Goal: Transaction & Acquisition: Purchase product/service

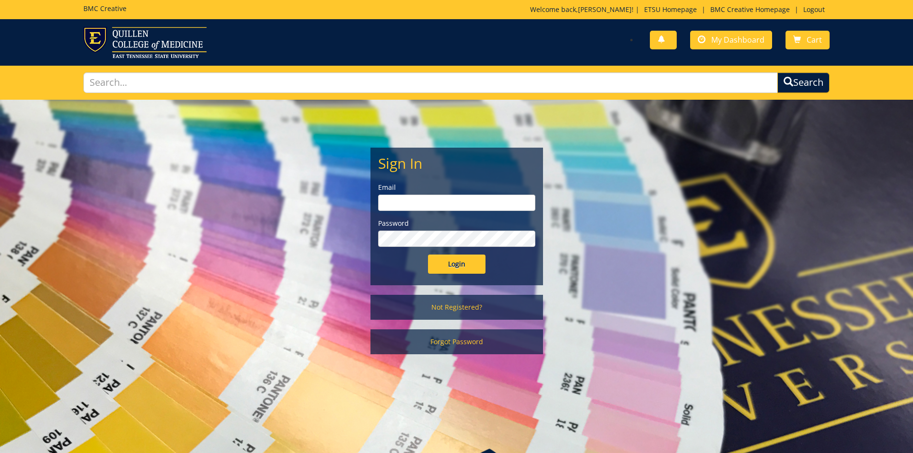
type input "pricejb2@etsu.edu"
click at [463, 268] on input "Login" at bounding box center [456, 263] width 57 height 19
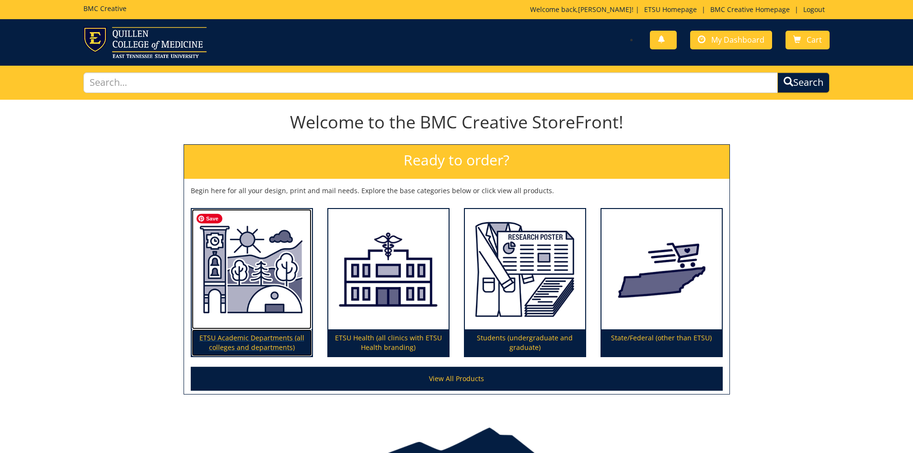
click at [252, 305] on img at bounding box center [252, 269] width 120 height 121
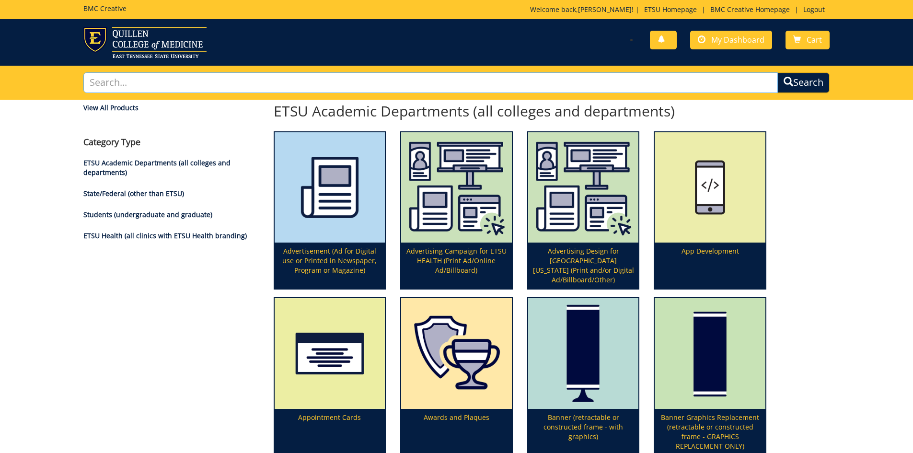
click at [195, 83] on input "text" at bounding box center [430, 82] width 695 height 21
type input "information card"
click at [777, 72] on button "Search" at bounding box center [803, 82] width 52 height 21
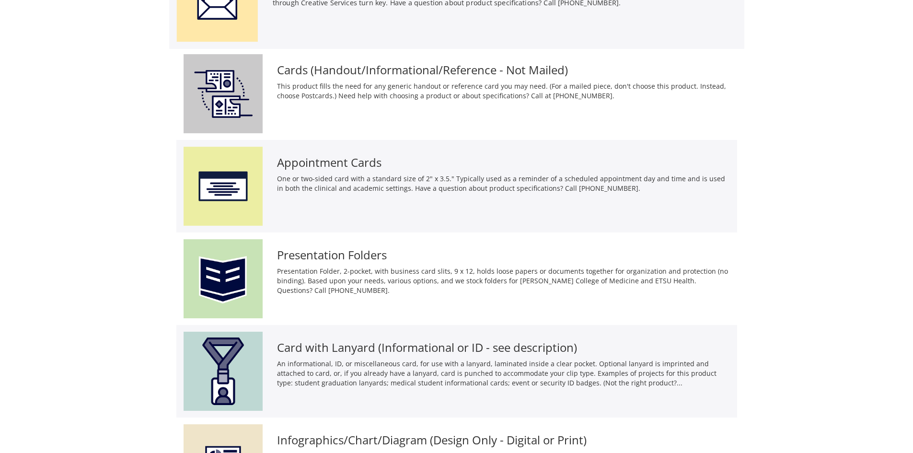
scroll to position [287, 0]
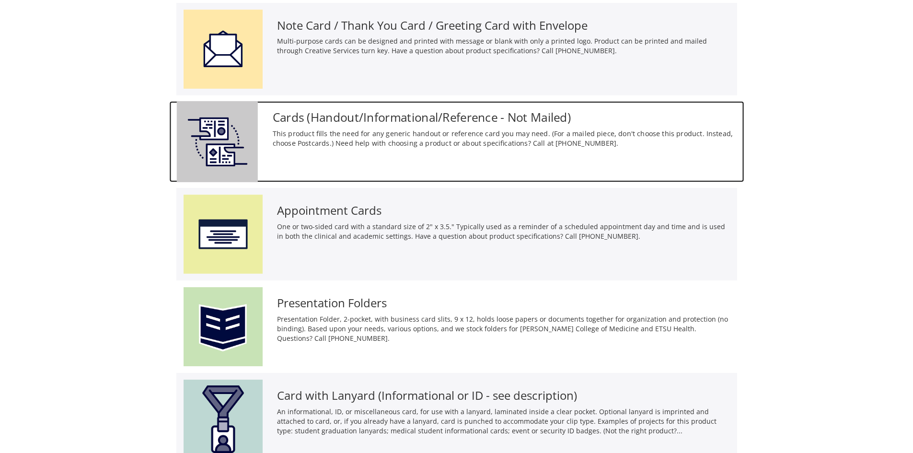
click at [442, 120] on h3 "Cards (Handout/Informational/Reference - Not Mailed)" at bounding box center [504, 117] width 464 height 13
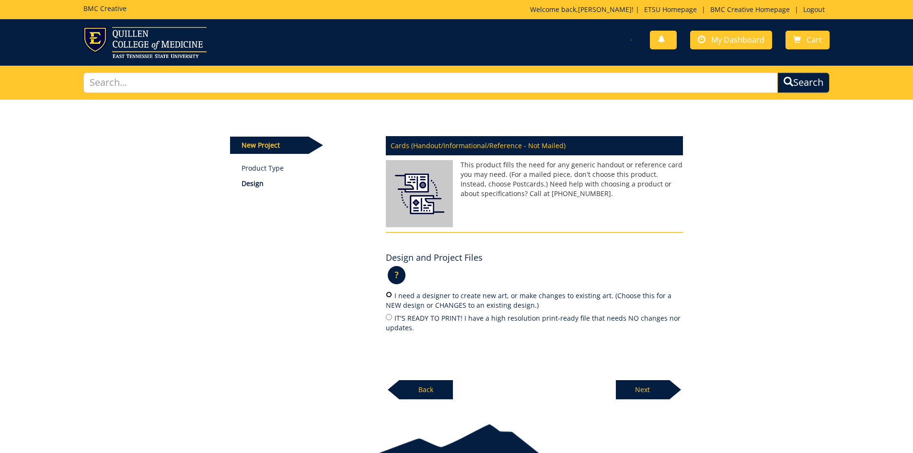
click at [389, 293] on input "I need a designer to create new art, or make changes to existing art. (Choose t…" at bounding box center [389, 294] width 6 height 6
radio input "true"
click at [636, 387] on p "Next" at bounding box center [643, 389] width 54 height 19
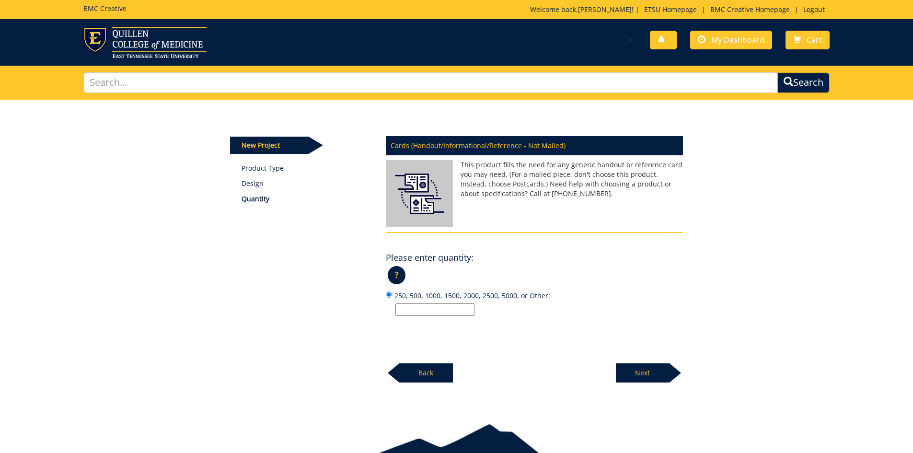
click at [431, 308] on input "250, 500, 1000, 1500, 2000, 2500, 5000, or Other:" at bounding box center [434, 309] width 79 height 12
type input "250"
click at [653, 376] on p "Next" at bounding box center [643, 372] width 54 height 19
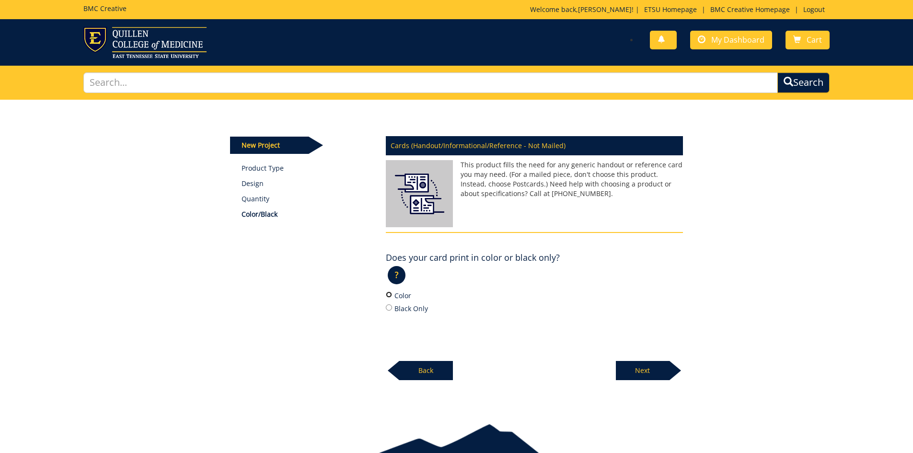
click at [387, 295] on input "Color" at bounding box center [389, 294] width 6 height 6
radio input "true"
click at [640, 369] on p "Next" at bounding box center [643, 370] width 54 height 19
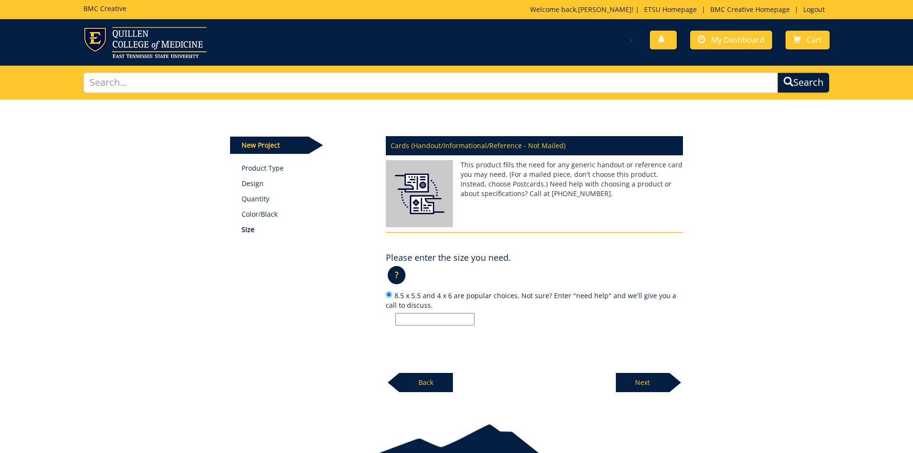
click at [419, 320] on input "8.5 x 5.5 and 4 x 6 are popular choices. Not sure? Enter "need help" and we'll …" at bounding box center [434, 319] width 79 height 12
type input "5.25 x 9.25"
click at [638, 380] on p "Next" at bounding box center [643, 382] width 54 height 19
click at [423, 316] on input "12 pt. C2S and 100# index are popular choices. Not sure? Enter "need help" and …" at bounding box center [434, 319] width 79 height 12
type input "100#"
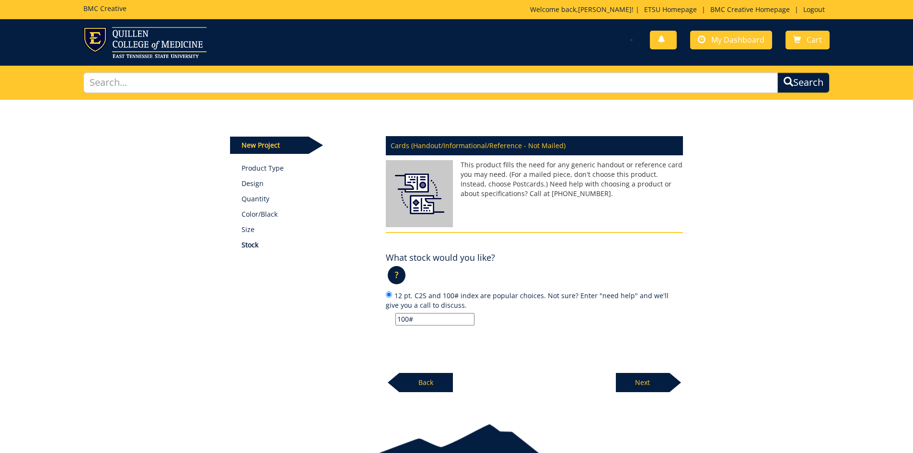
click at [642, 383] on p "Next" at bounding box center [643, 382] width 54 height 19
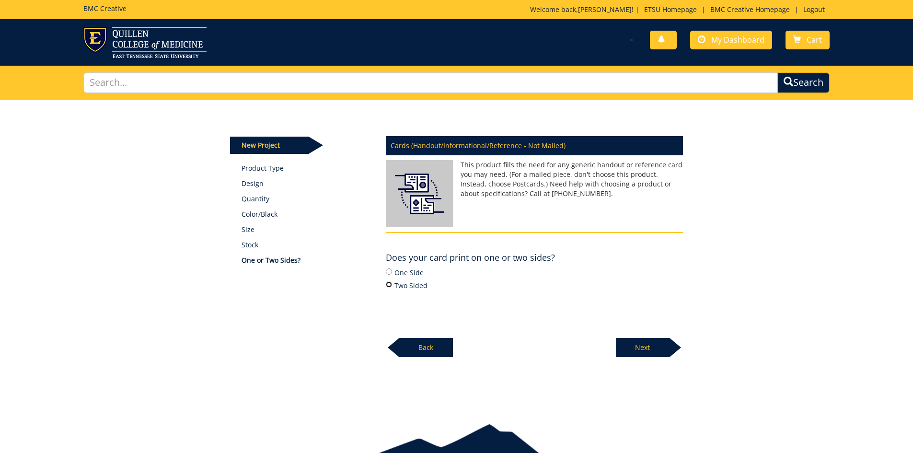
click at [390, 282] on input "Two Sided" at bounding box center [389, 284] width 6 height 6
radio input "true"
click at [633, 348] on p "Next" at bounding box center [643, 347] width 54 height 19
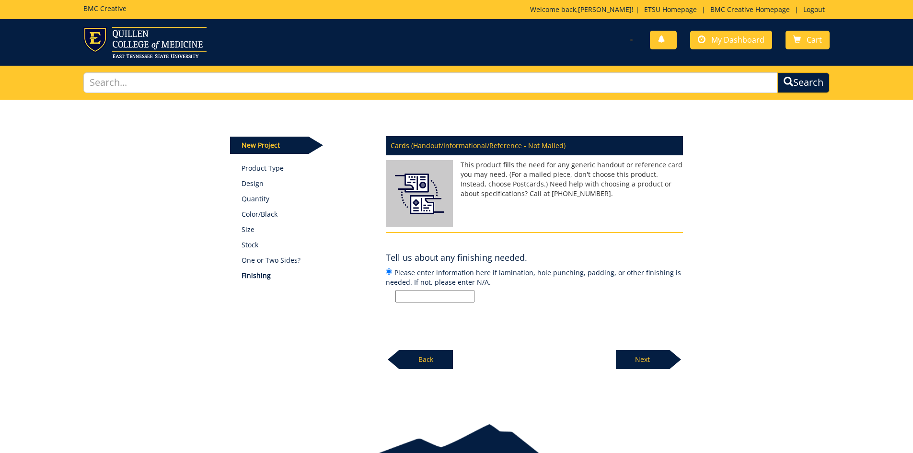
click at [434, 297] on input "Please enter information here if lamination, hole punching, padding, or other f…" at bounding box center [434, 296] width 79 height 12
type input "n/a"
click at [656, 364] on p "Next" at bounding box center [643, 359] width 54 height 19
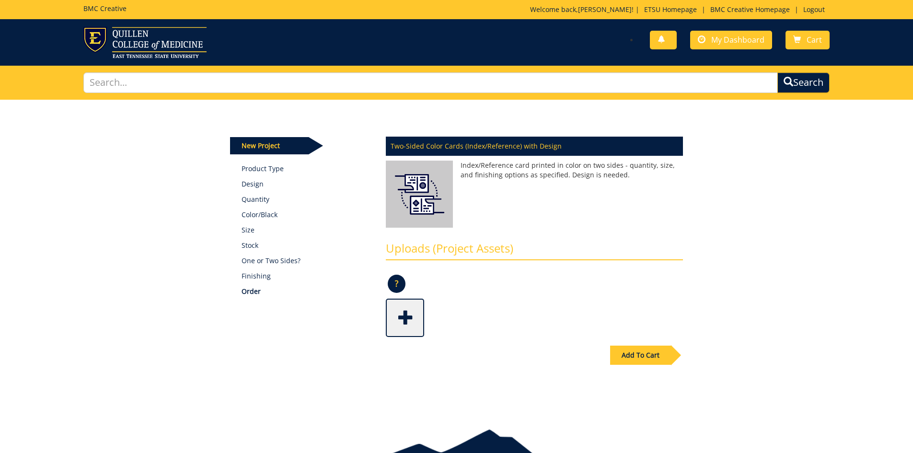
click at [411, 320] on span at bounding box center [406, 317] width 38 height 34
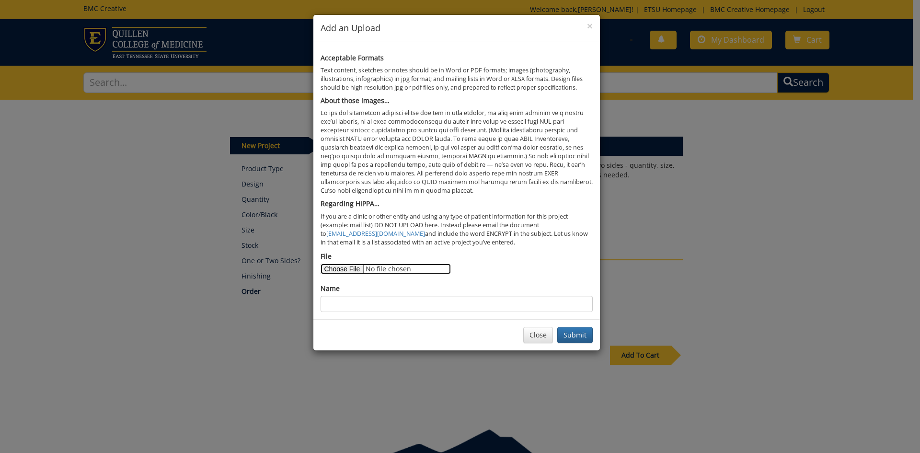
click at [354, 268] on input "File" at bounding box center [386, 269] width 130 height 11
type input "C:\fakepath\Old Philosophy Rack card markup for edits.pdf"
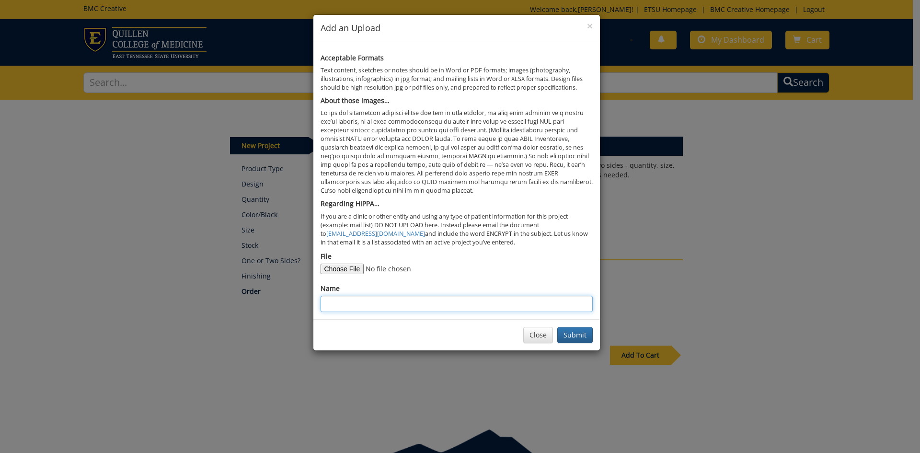
click at [495, 308] on input "Name" at bounding box center [457, 304] width 272 height 16
type input "copy of Old Philosophy card"
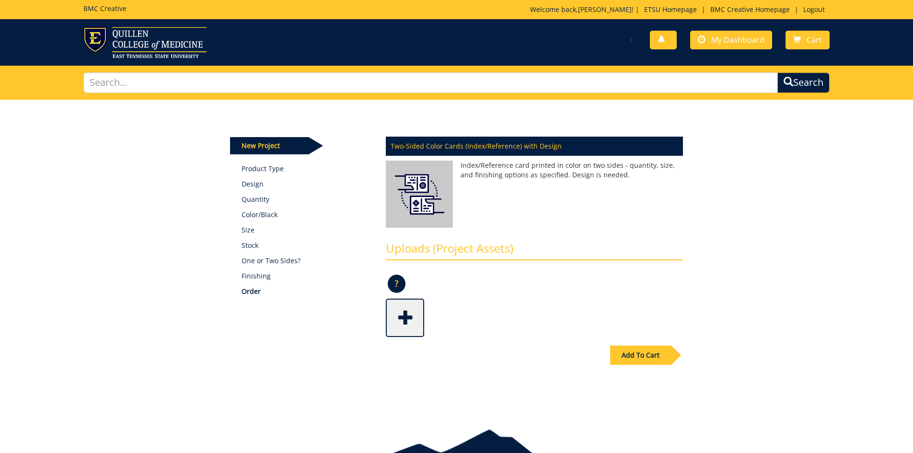
click at [411, 328] on span at bounding box center [406, 317] width 38 height 34
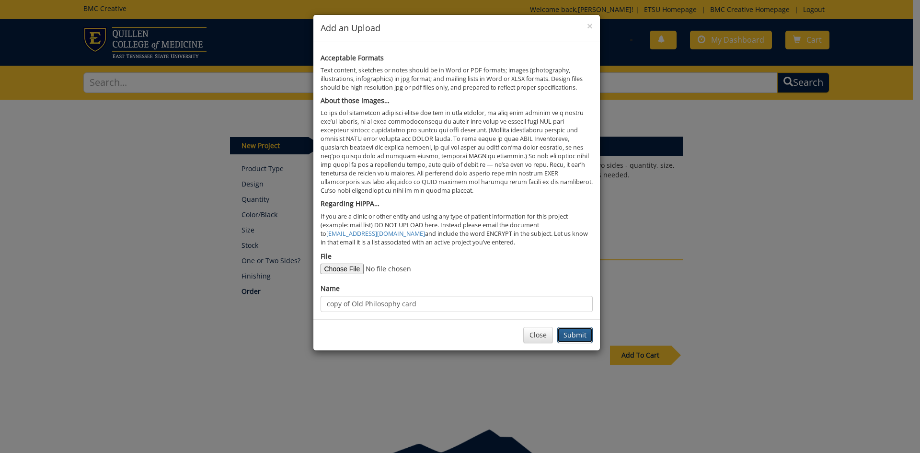
click at [579, 338] on button "Submit" at bounding box center [574, 335] width 35 height 16
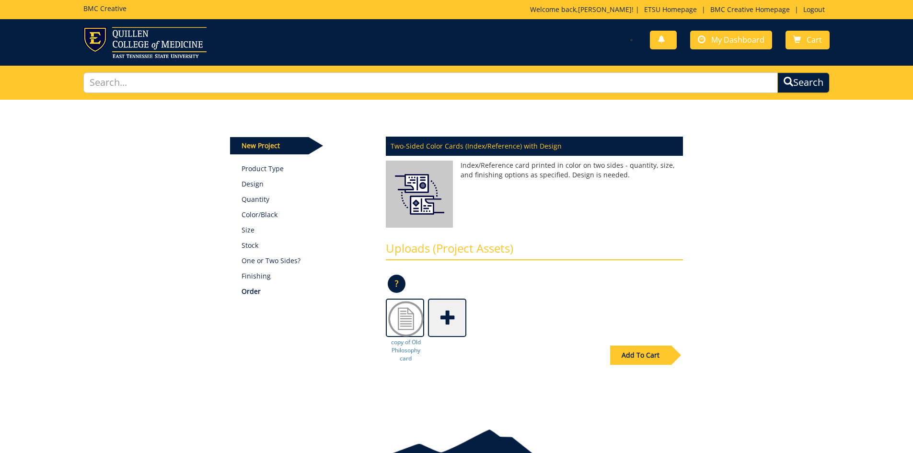
click at [652, 361] on div "Add To Cart" at bounding box center [640, 354] width 61 height 19
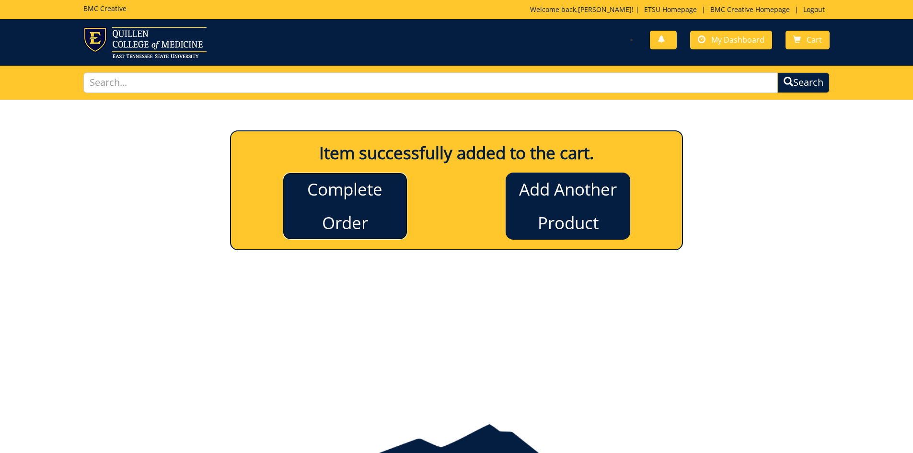
click at [347, 192] on link "Complete Order" at bounding box center [345, 205] width 125 height 67
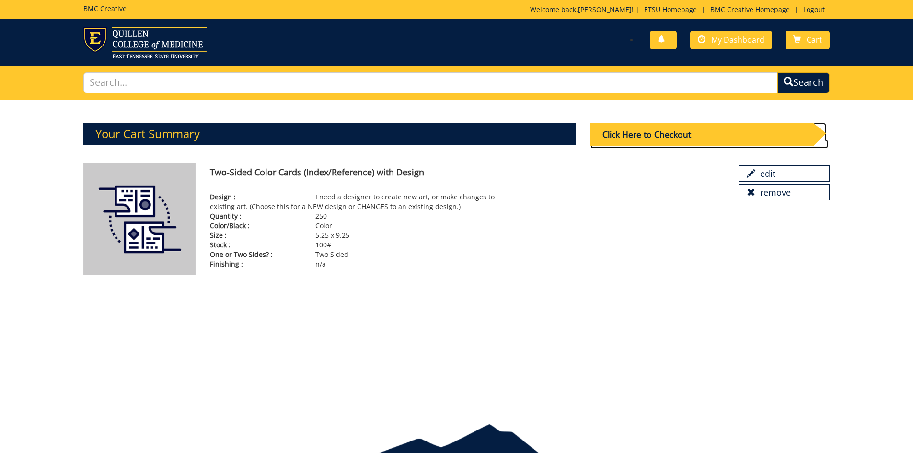
click at [757, 138] on div "Click Here to Checkout" at bounding box center [701, 134] width 222 height 23
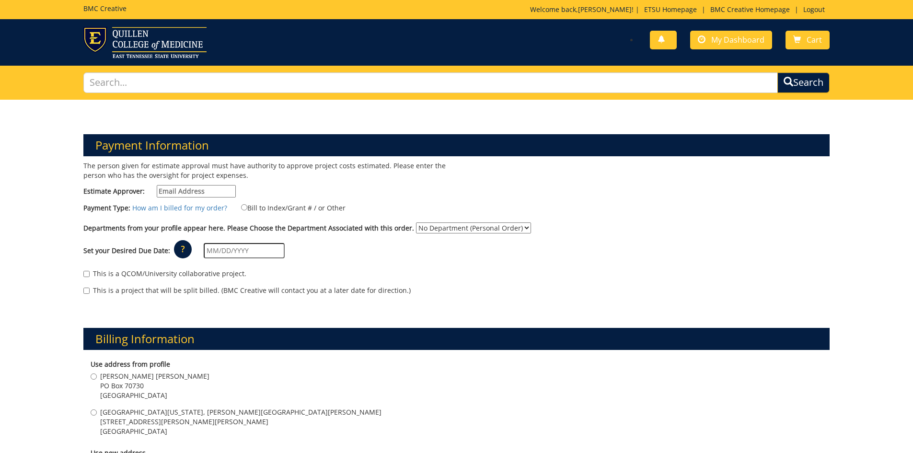
click at [229, 194] on input "Estimate Approver:" at bounding box center [196, 191] width 79 height 12
type input "[EMAIL_ADDRESS][DOMAIN_NAME]"
type input "[STREET_ADDRESS]"
type input "[GEOGRAPHIC_DATA]"
type input "37604"
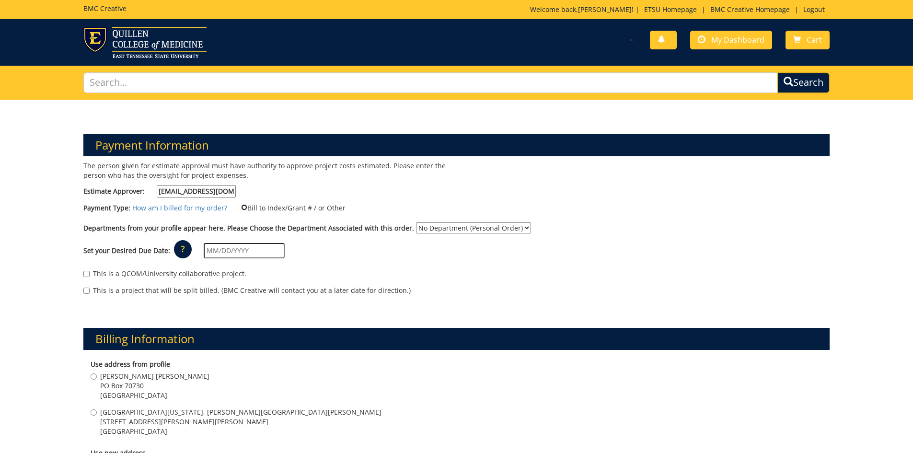
click at [241, 208] on input "Bill to Index/Grant # / or Other" at bounding box center [244, 207] width 6 height 6
radio input "true"
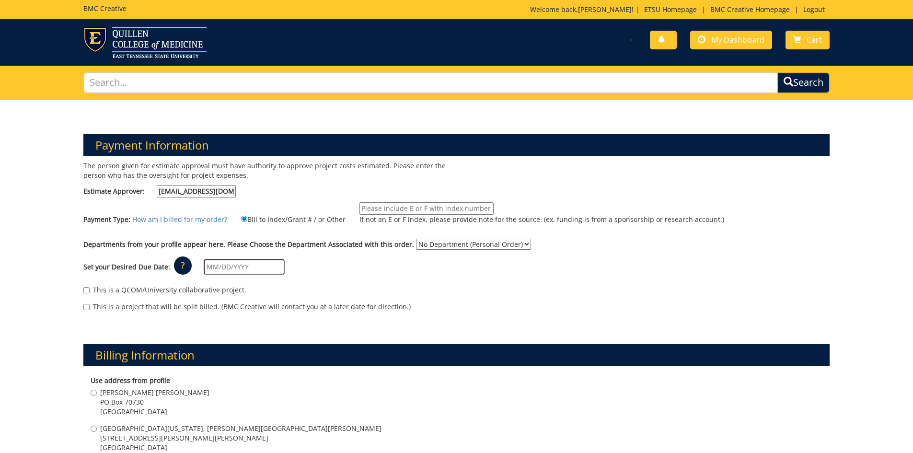
click at [409, 207] on input "If not an E or F index, please provide note for the source. (ex. funding is fro…" at bounding box center [426, 208] width 134 height 12
type input "10-45000-200102-120-74530-200-999-999-999"
click at [456, 248] on select "No Department (Personal Order) Arts and Sciences (CAS)" at bounding box center [473, 244] width 115 height 11
select select "15"
click at [416, 239] on select "No Department (Personal Order) Arts and Sciences (CAS)" at bounding box center [473, 244] width 115 height 11
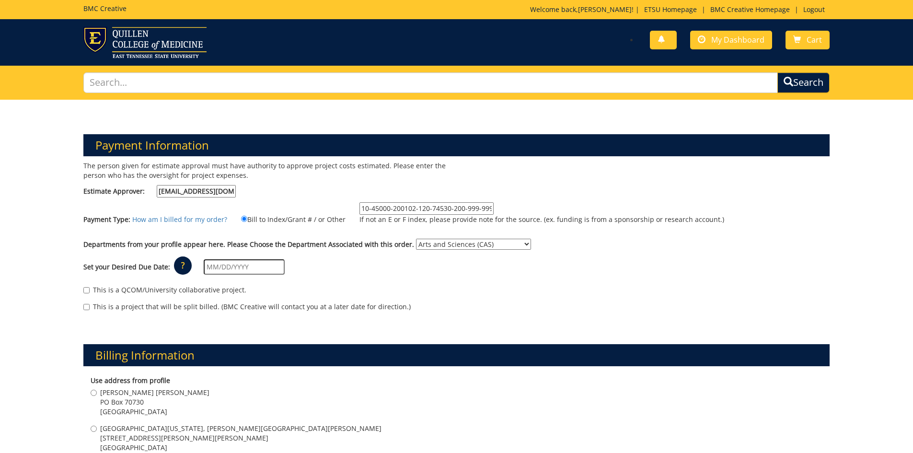
click at [247, 264] on input "text" at bounding box center [244, 266] width 81 height 15
click at [223, 365] on td "20" at bounding box center [224, 361] width 15 height 14
type input "[DATE]"
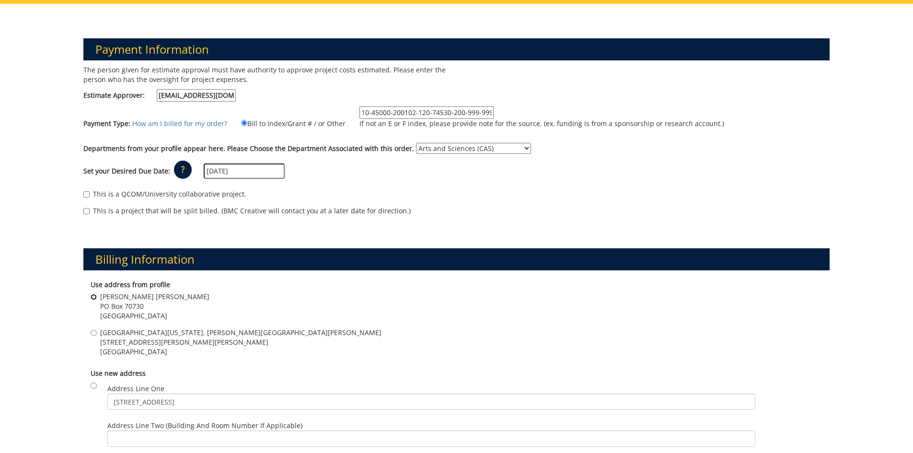
click at [93, 298] on input "Gilbreath Hall PO Box 70730 Johnson city , TN 37614" at bounding box center [94, 297] width 6 height 6
radio input "true"
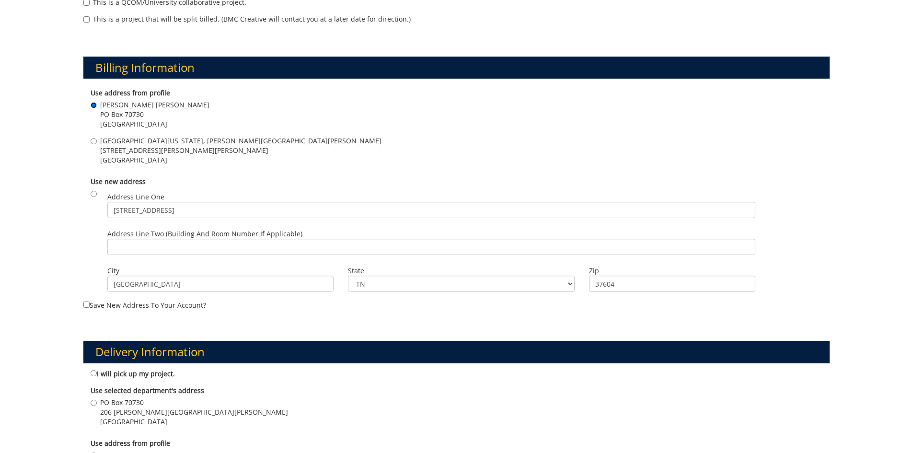
scroll to position [383, 0]
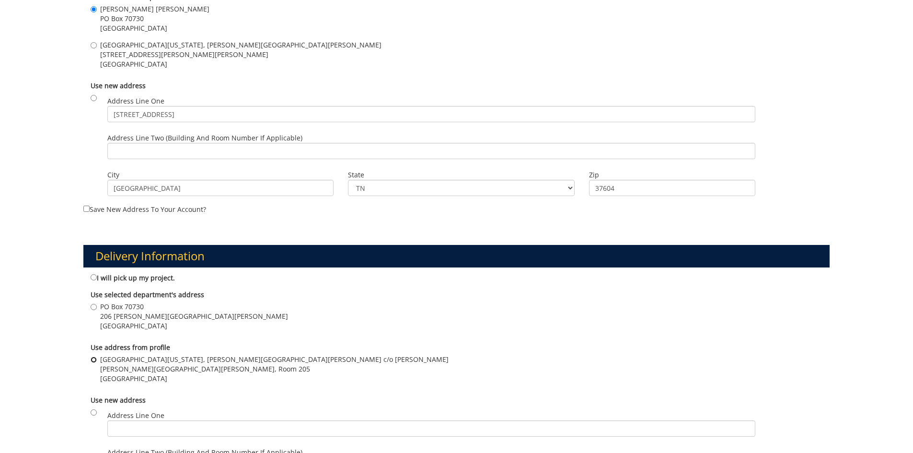
click at [93, 361] on input "East Tennessee State University, Gilbreath Hall c/o Jennifer Price Gilbreath Ha…" at bounding box center [94, 359] width 6 height 6
radio input "true"
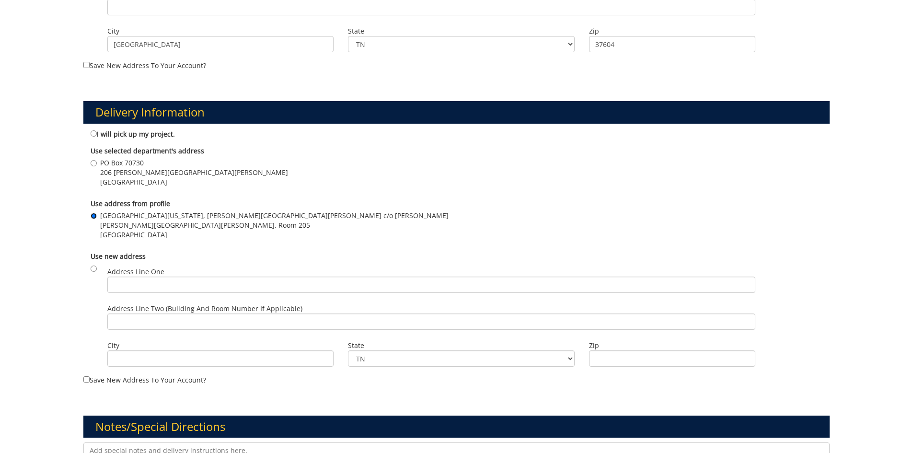
scroll to position [623, 0]
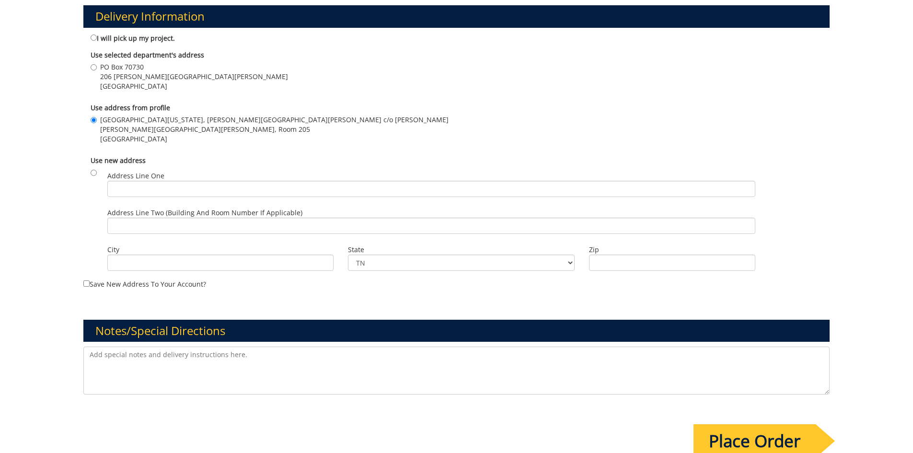
click at [275, 357] on textarea at bounding box center [456, 370] width 746 height 48
type textarea "I will upload additional assets and a list of updates."
click at [726, 434] on input "Place Order" at bounding box center [754, 441] width 122 height 34
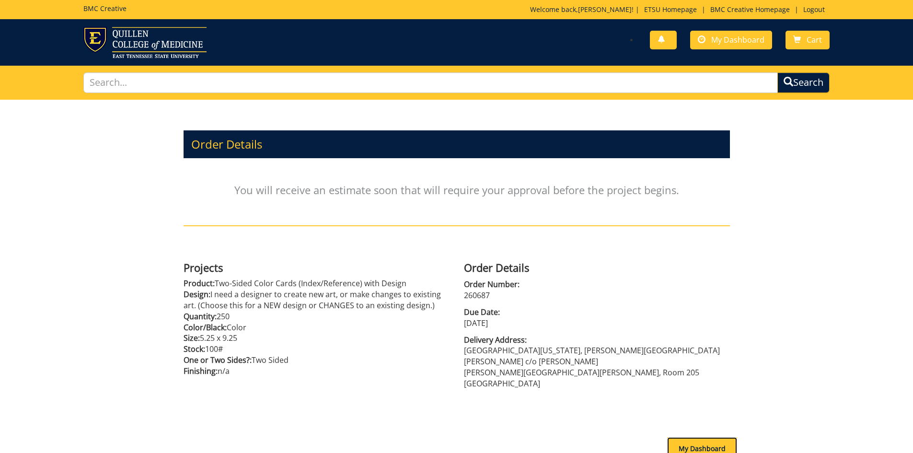
click at [679, 437] on div "My Dashboard" at bounding box center [702, 448] width 70 height 23
